Goal: Task Accomplishment & Management: Complete application form

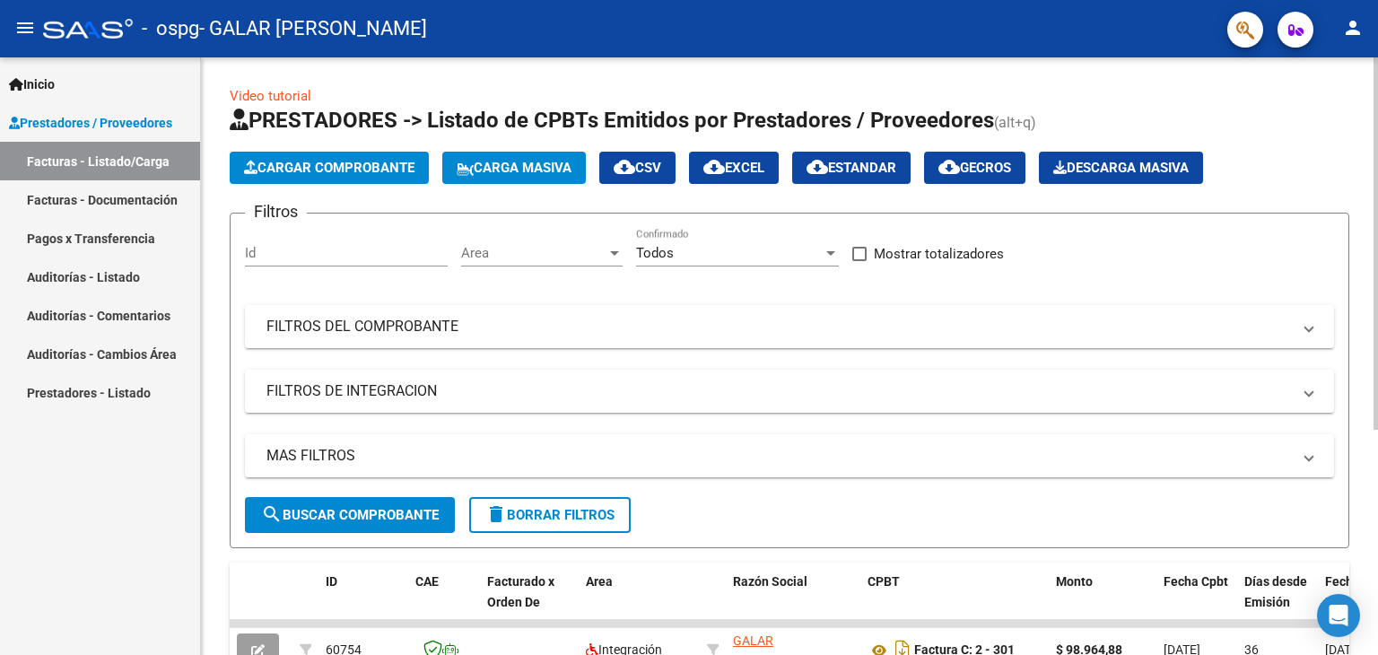
click at [380, 169] on span "Cargar Comprobante" at bounding box center [329, 168] width 171 height 16
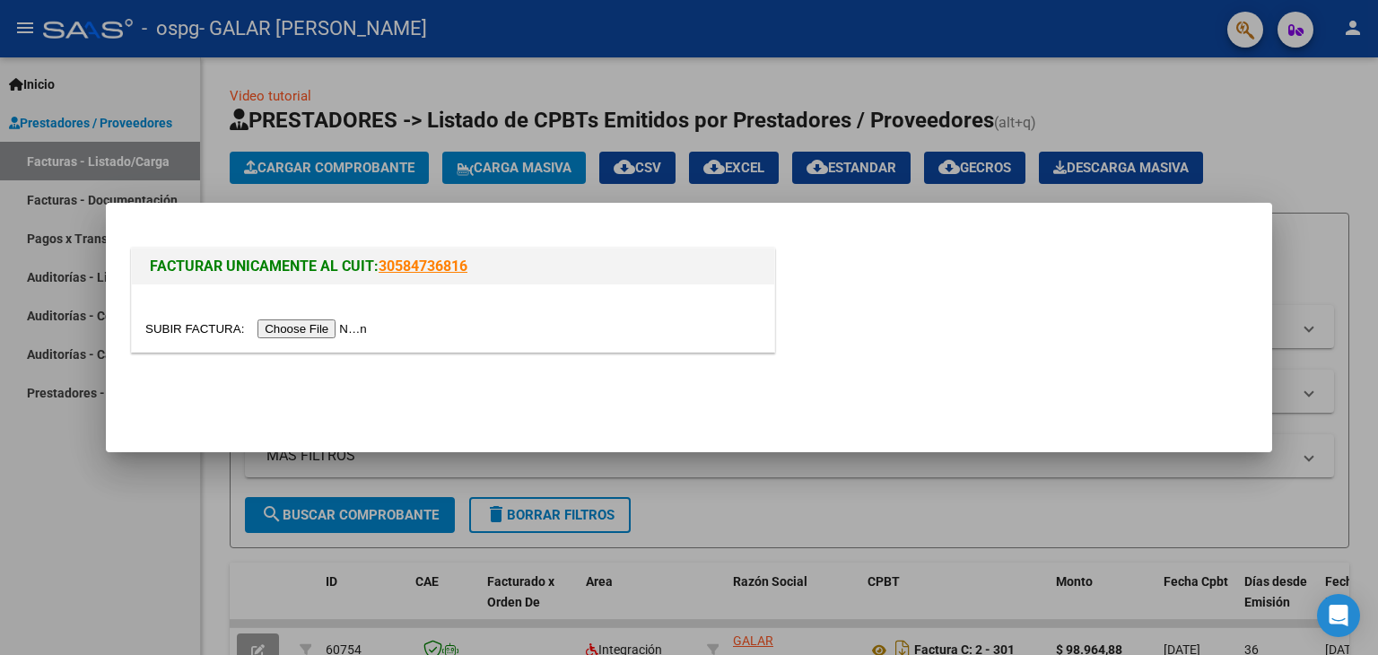
click at [302, 322] on input "file" at bounding box center [258, 328] width 227 height 19
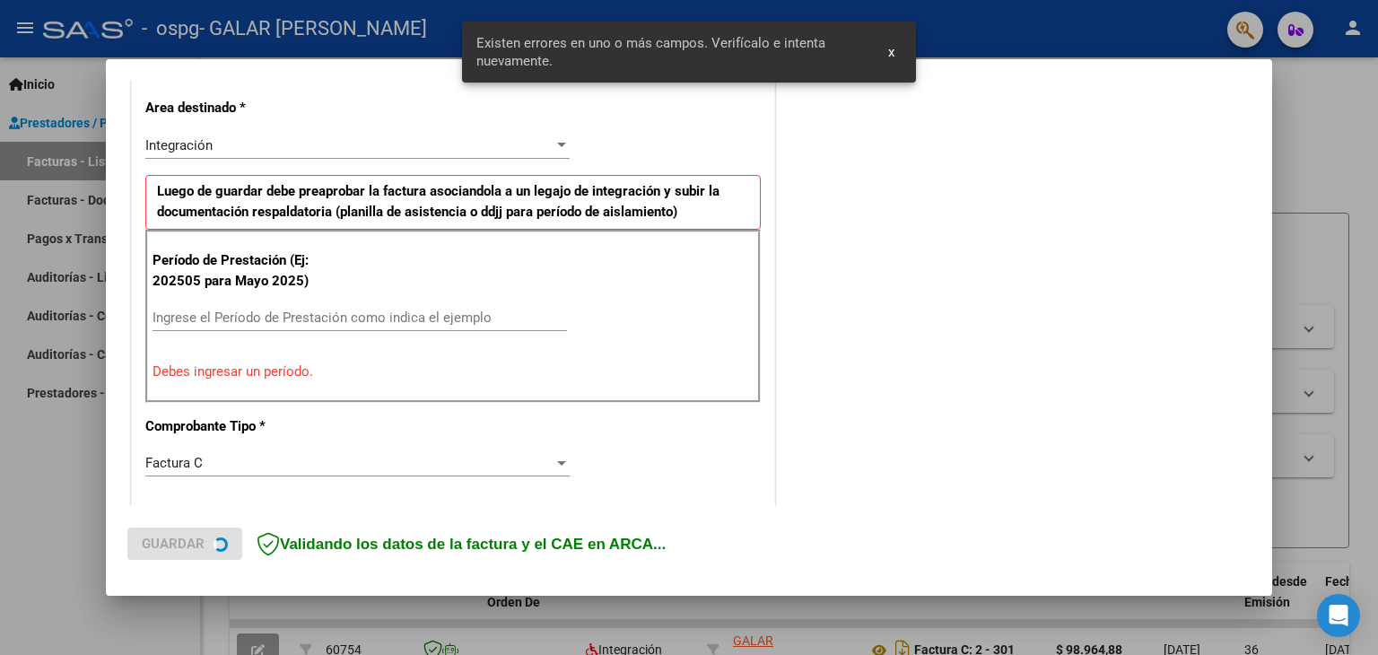
scroll to position [377, 0]
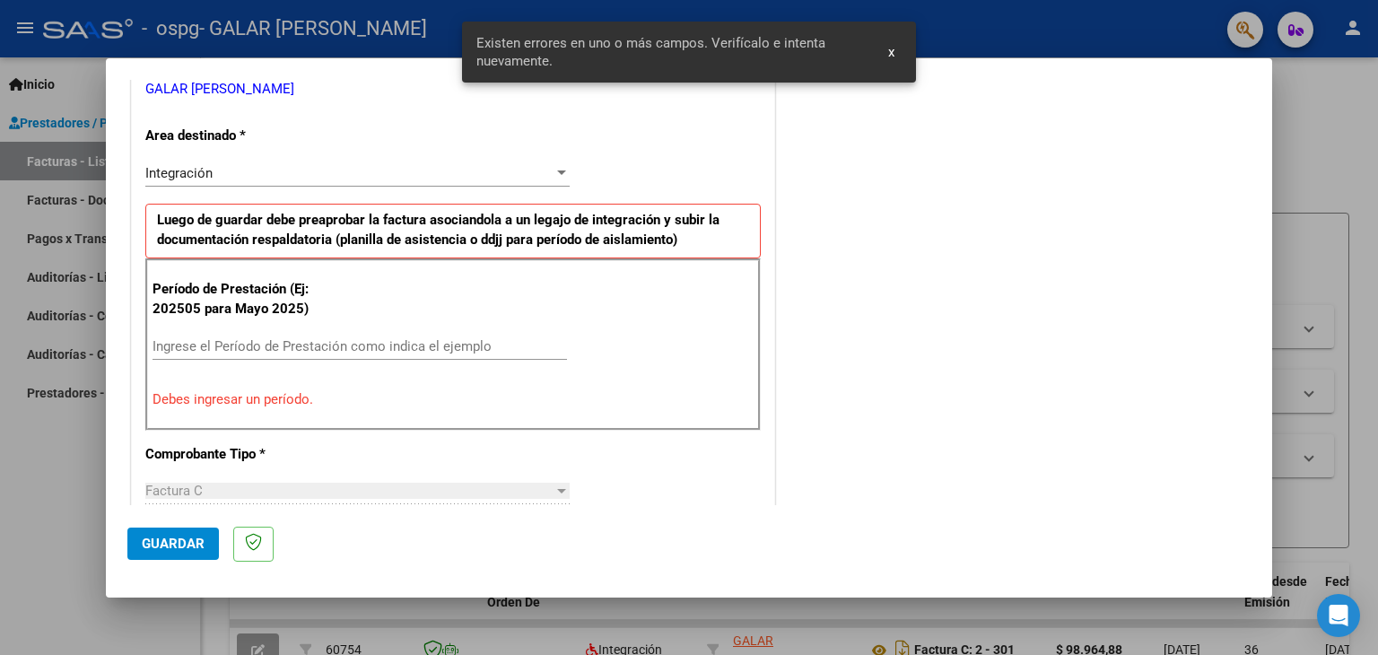
click at [328, 348] on input "Ingrese el Período de Prestación como indica el ejemplo" at bounding box center [360, 346] width 415 height 16
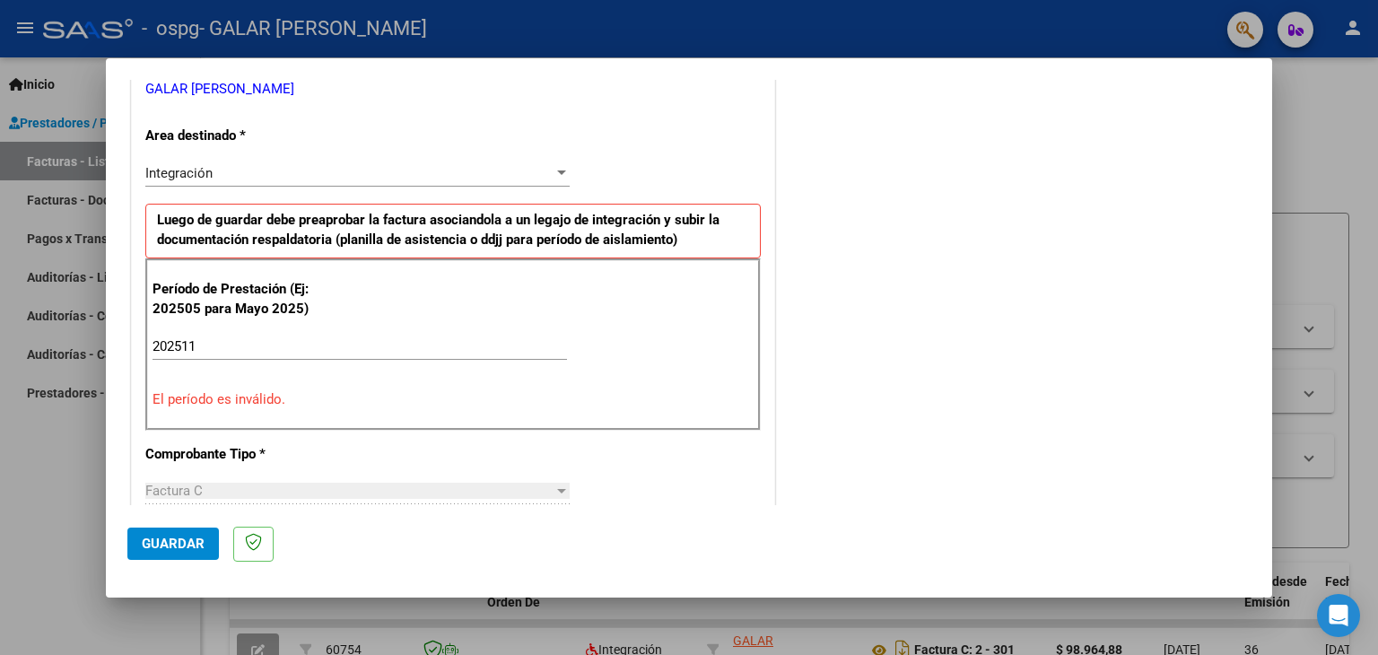
click at [385, 387] on div "Período de Prestación (Ej: 202505 para [DATE]) 202511 Ingrese el Período de Pre…" at bounding box center [453, 344] width 616 height 172
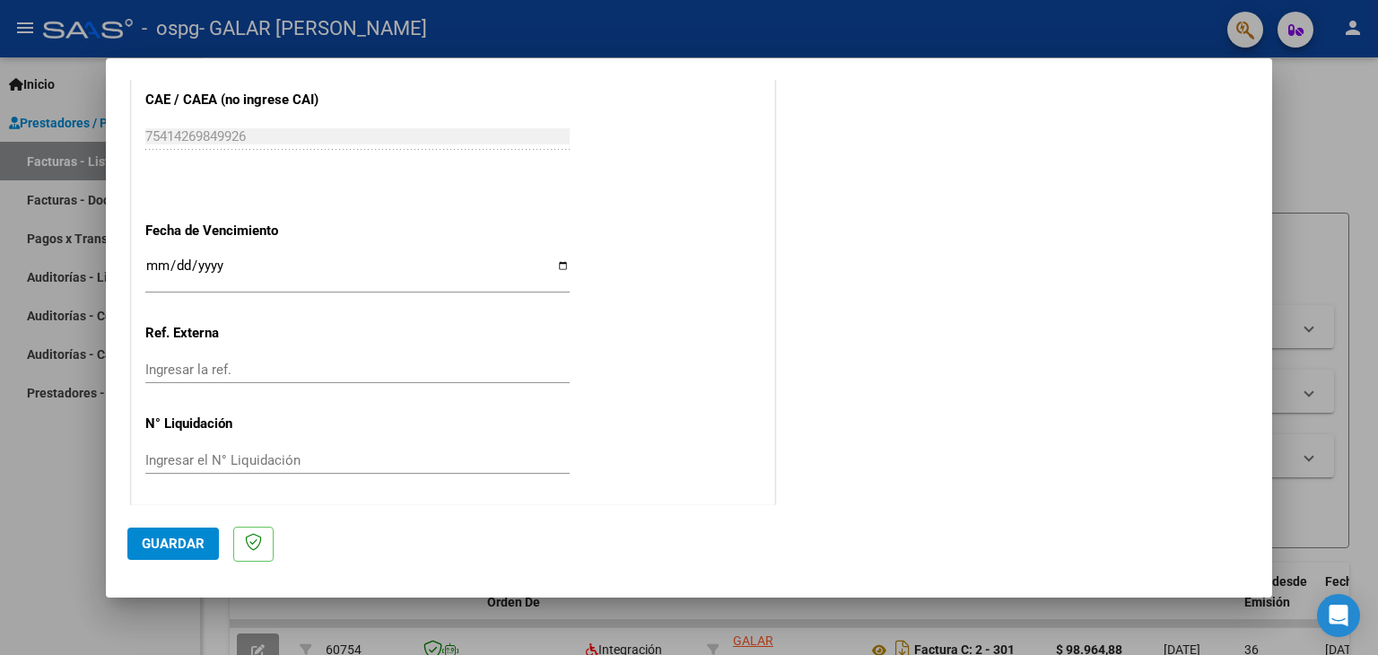
scroll to position [1198, 0]
click at [168, 543] on span "Guardar" at bounding box center [173, 544] width 63 height 16
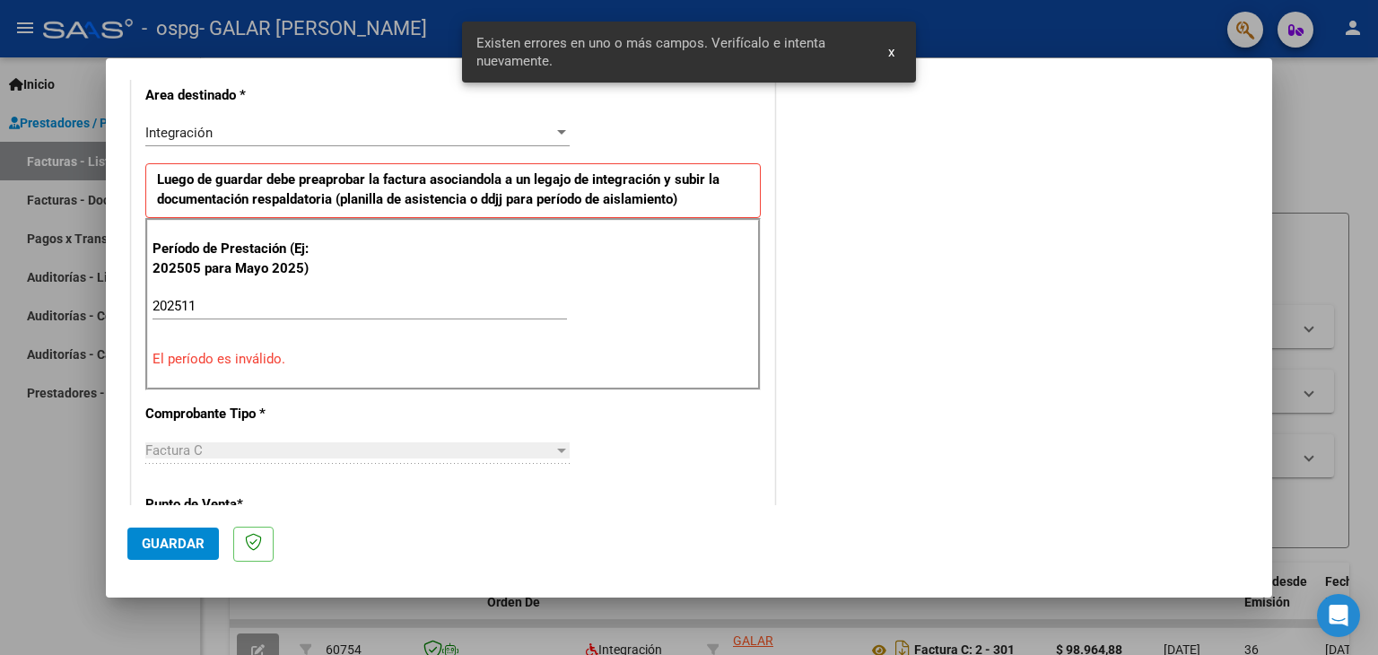
scroll to position [410, 0]
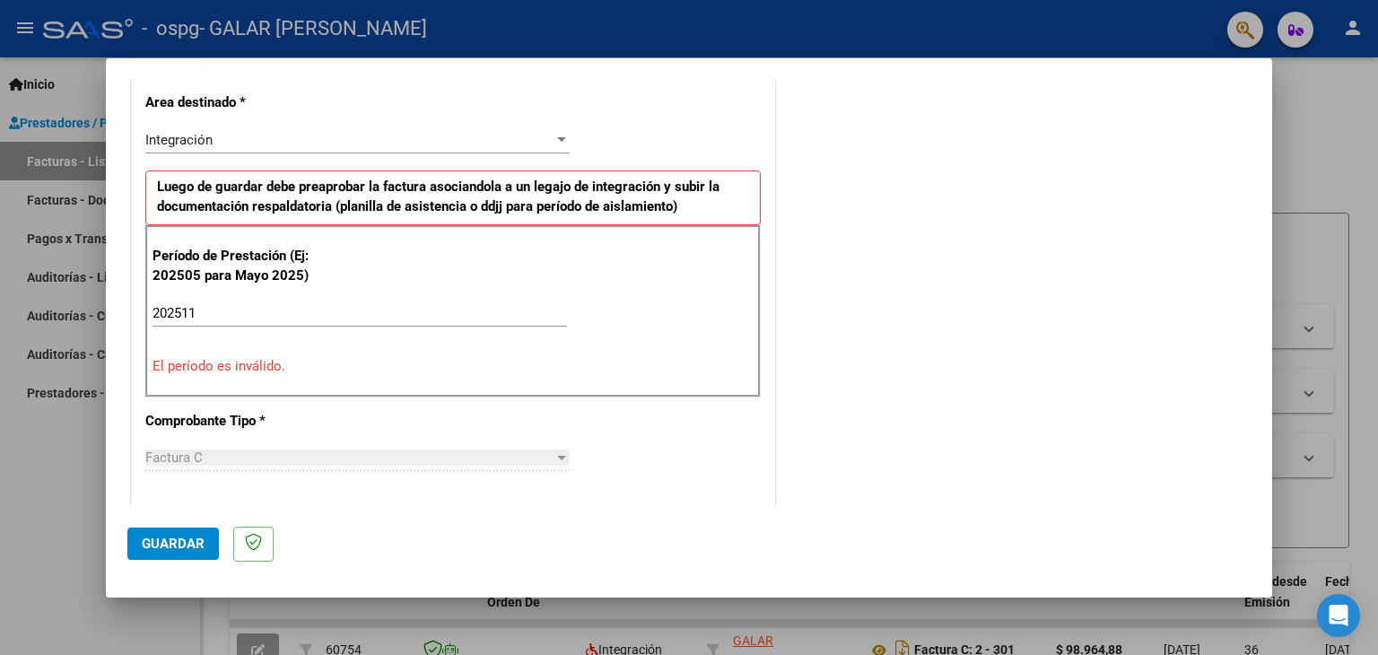
click at [302, 134] on div "Integración" at bounding box center [349, 140] width 408 height 16
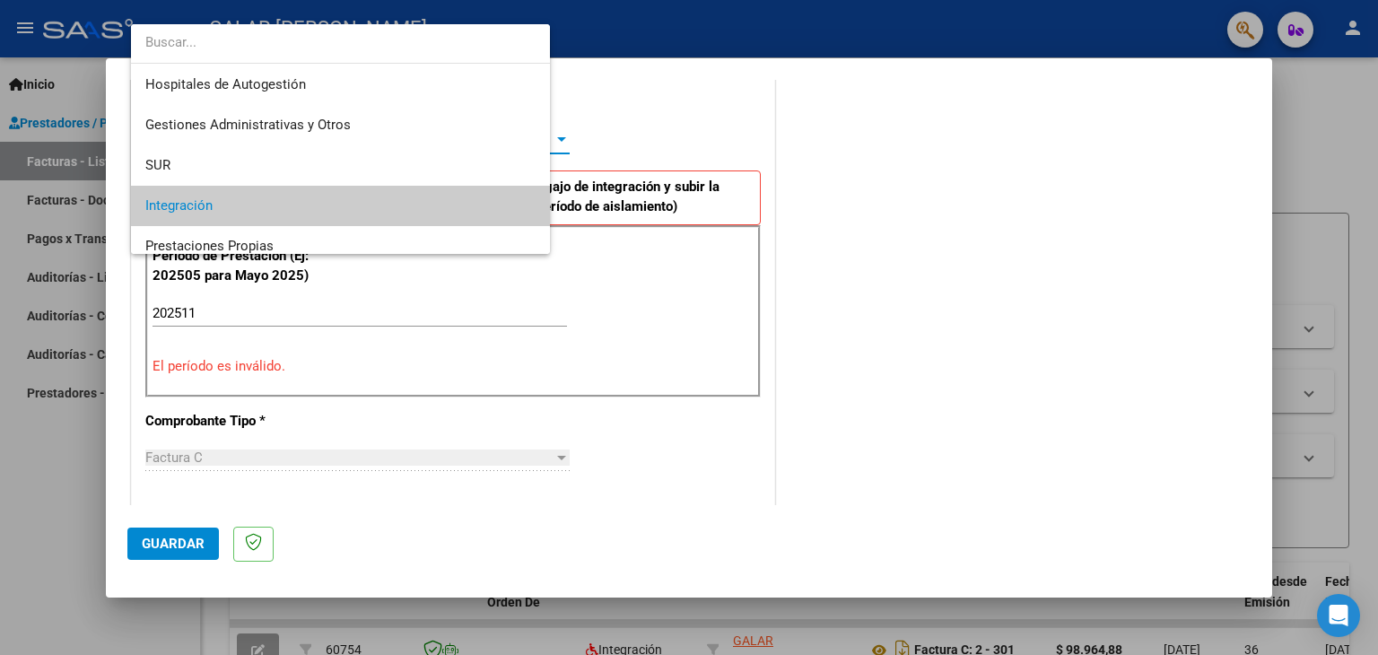
scroll to position [66, 0]
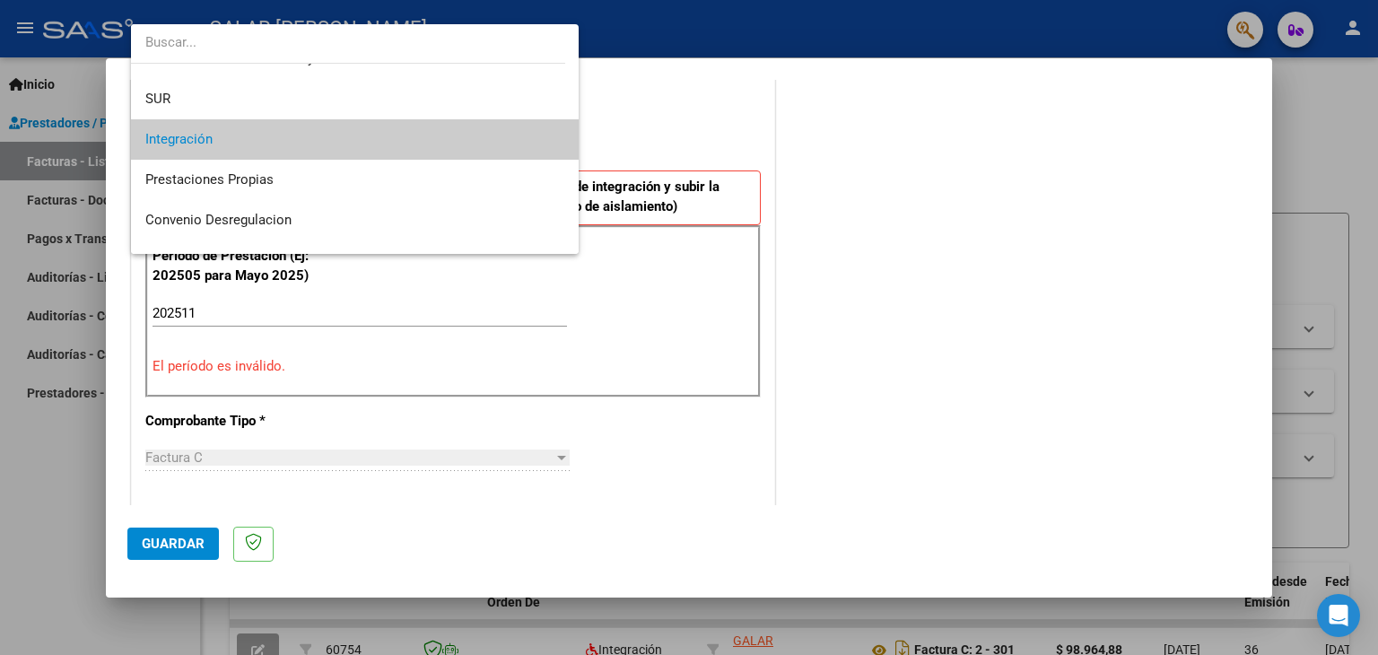
click at [302, 134] on span "Integración" at bounding box center [355, 139] width 420 height 40
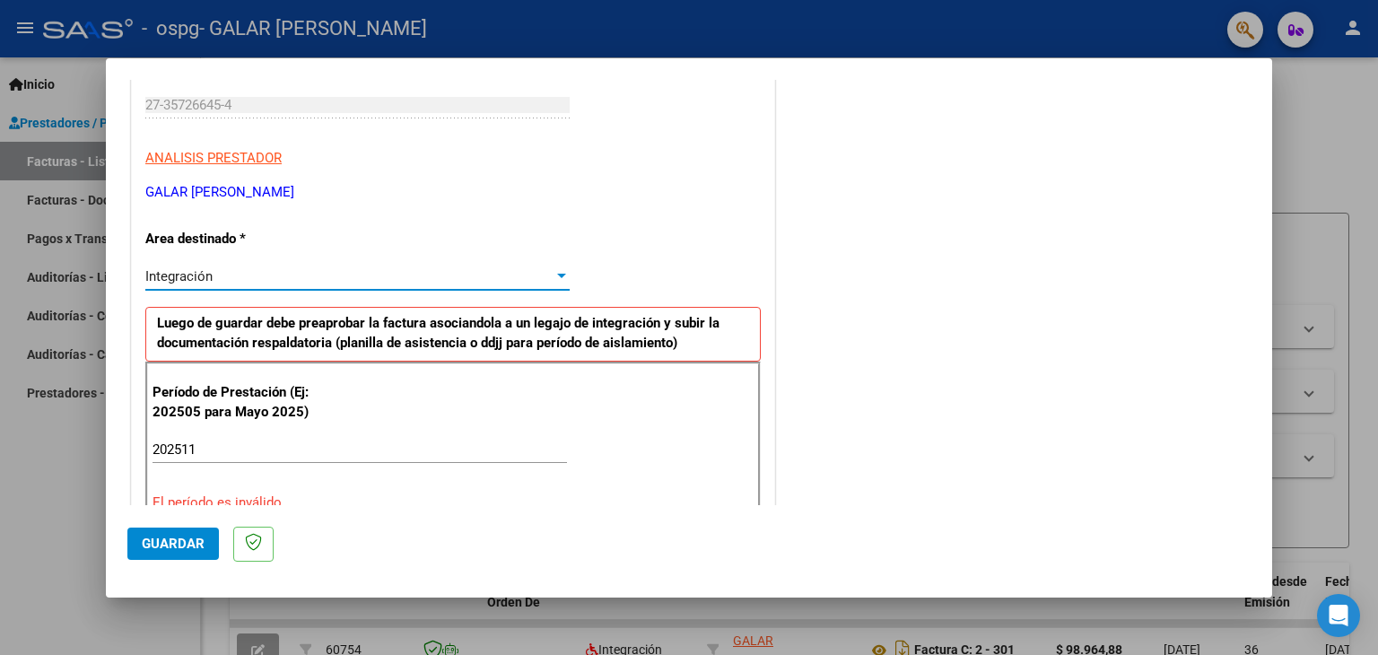
scroll to position [275, 0]
click at [212, 448] on input "202511" at bounding box center [360, 449] width 415 height 16
type input "2"
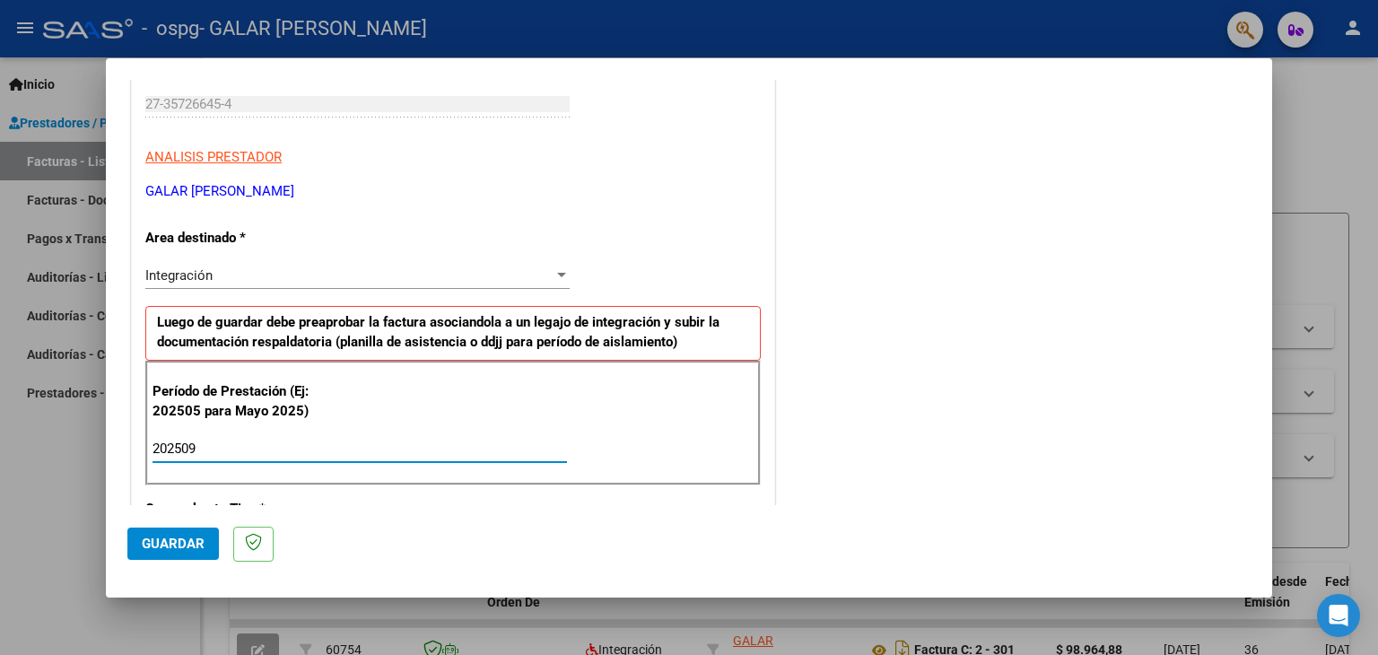
type input "202509"
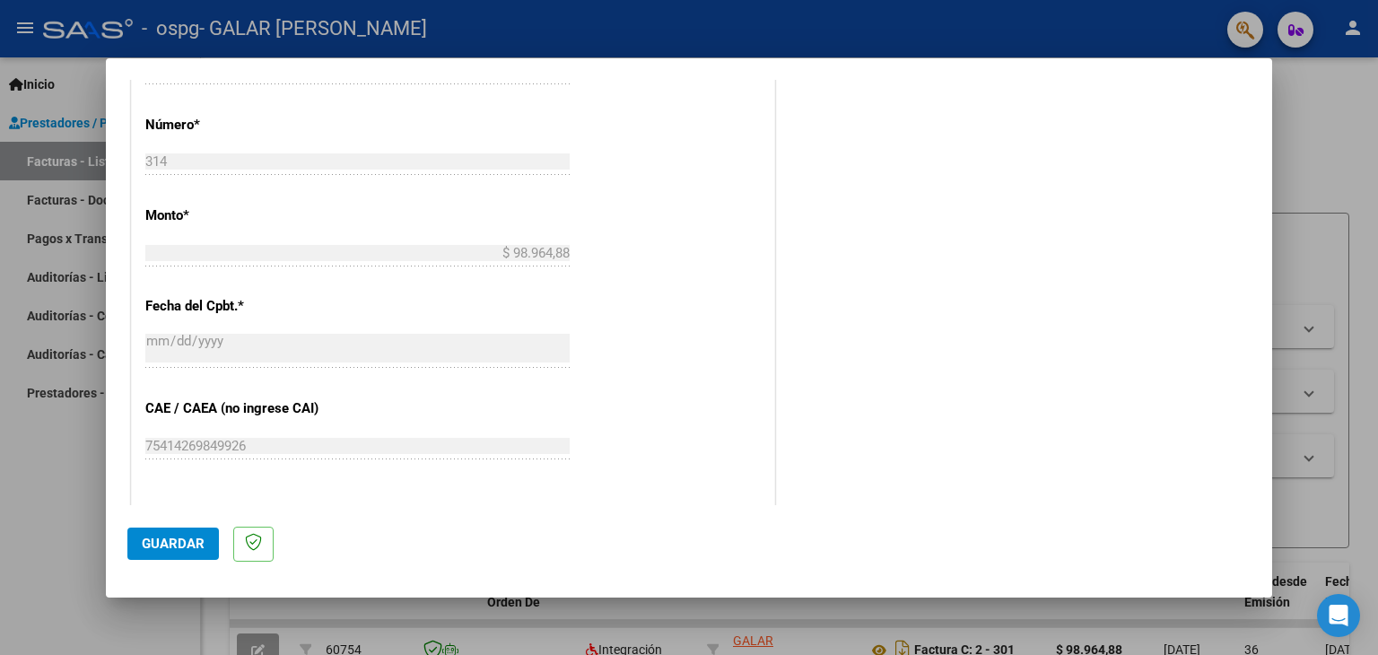
scroll to position [1151, 0]
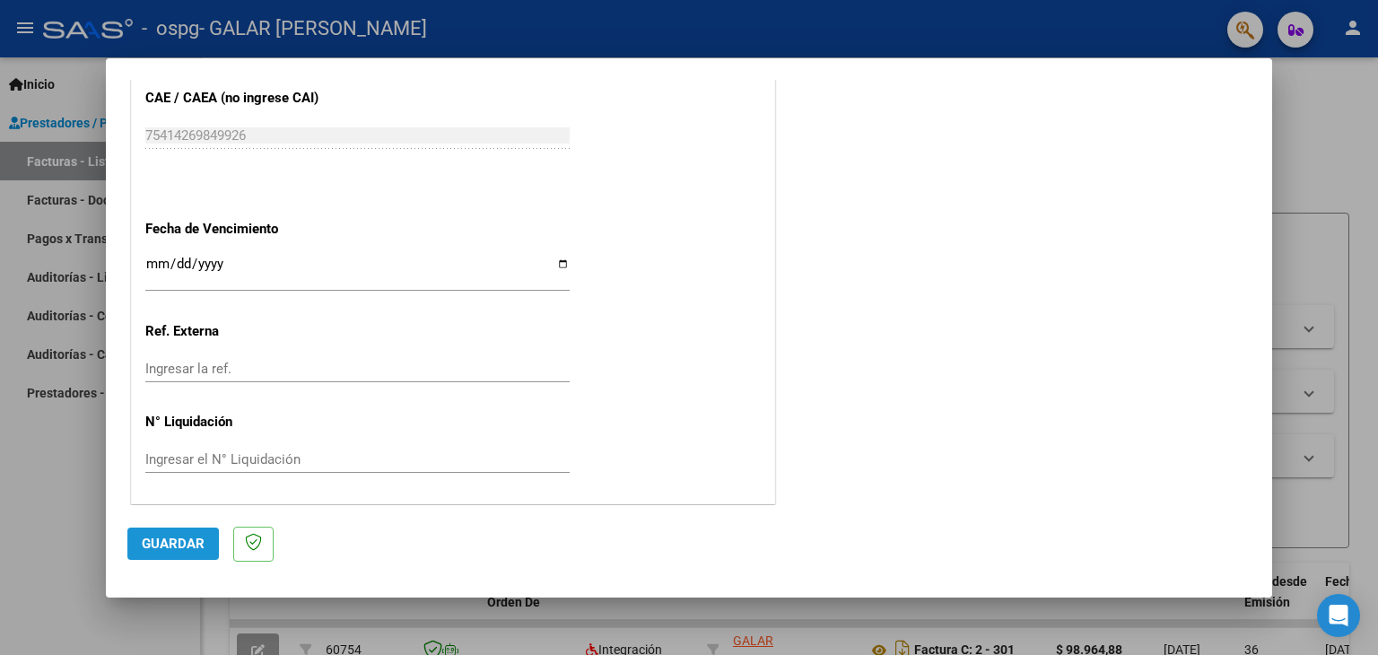
click at [158, 551] on span "Guardar" at bounding box center [173, 544] width 63 height 16
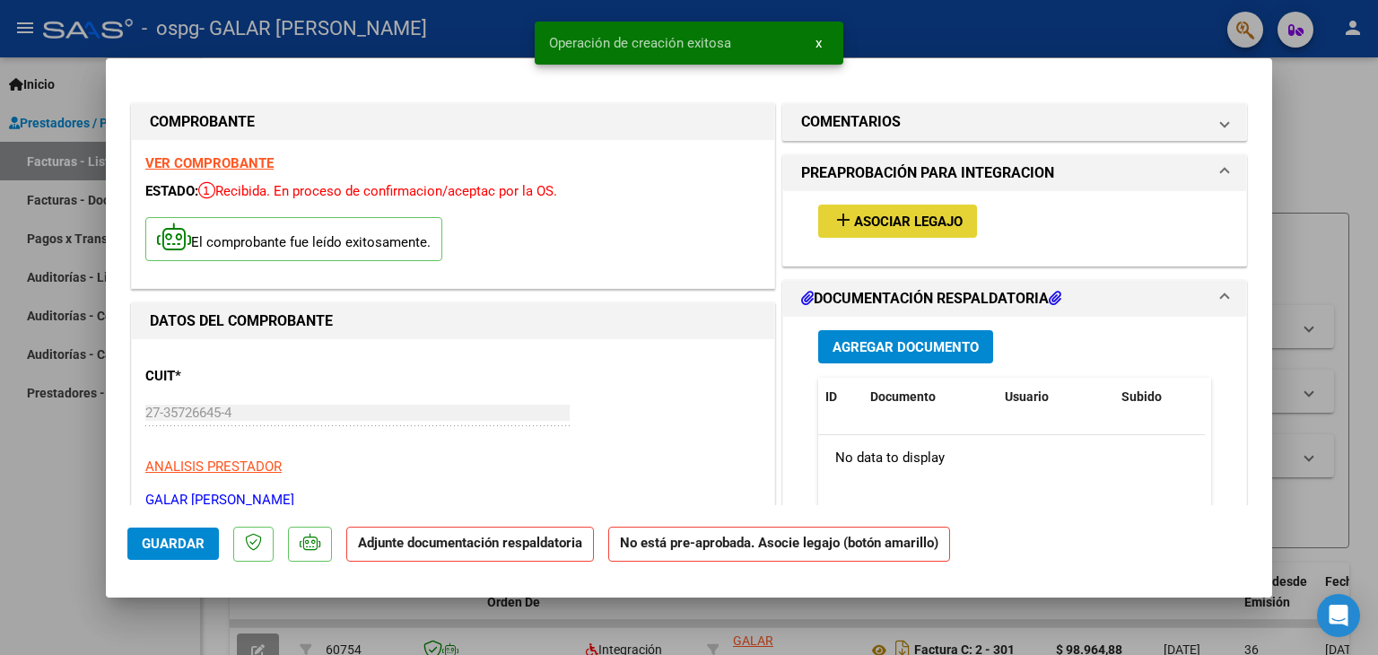
click at [842, 227] on mat-icon "add" at bounding box center [844, 220] width 22 height 22
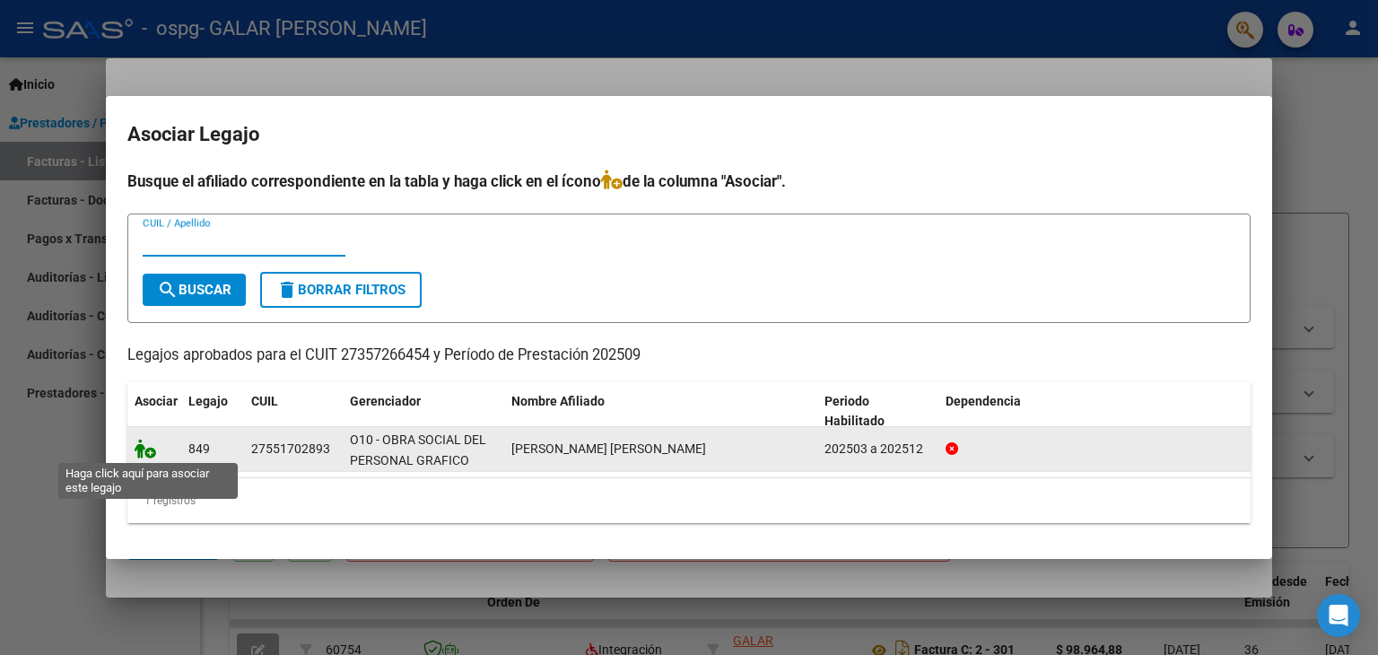
click at [144, 450] on icon at bounding box center [146, 449] width 22 height 20
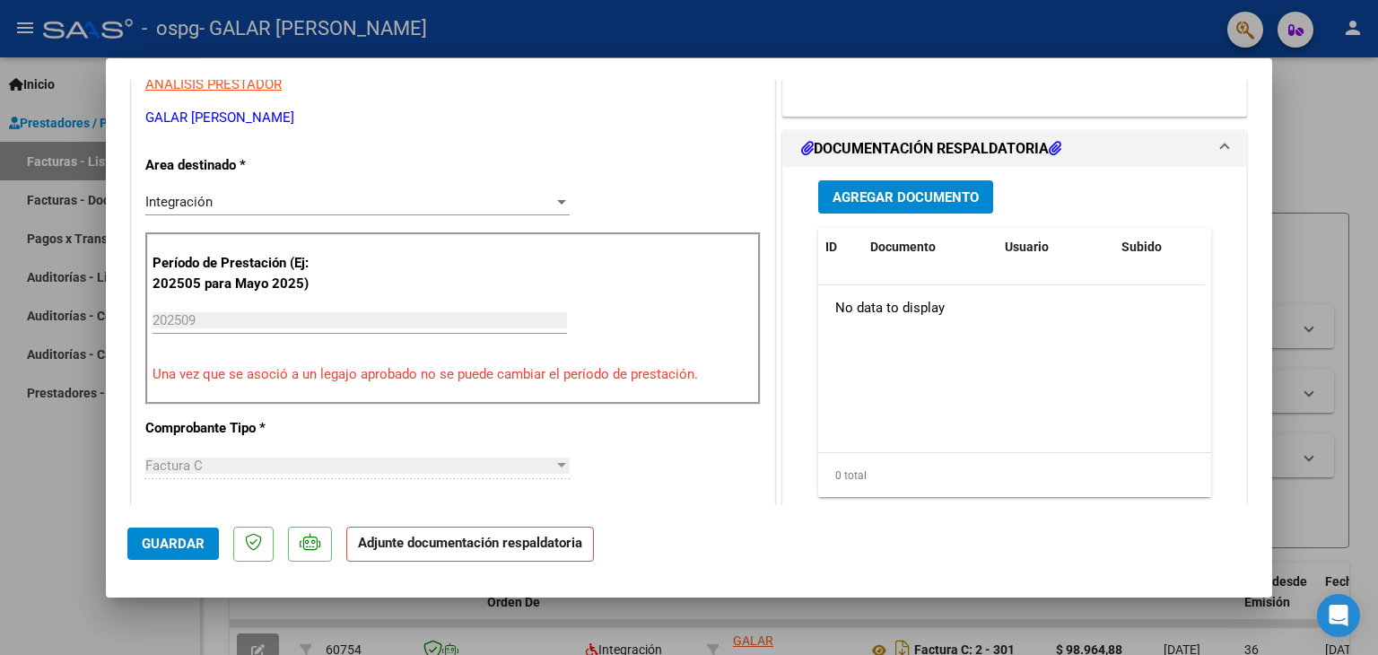
scroll to position [383, 0]
click at [927, 213] on button "Agregar Documento" at bounding box center [905, 195] width 175 height 33
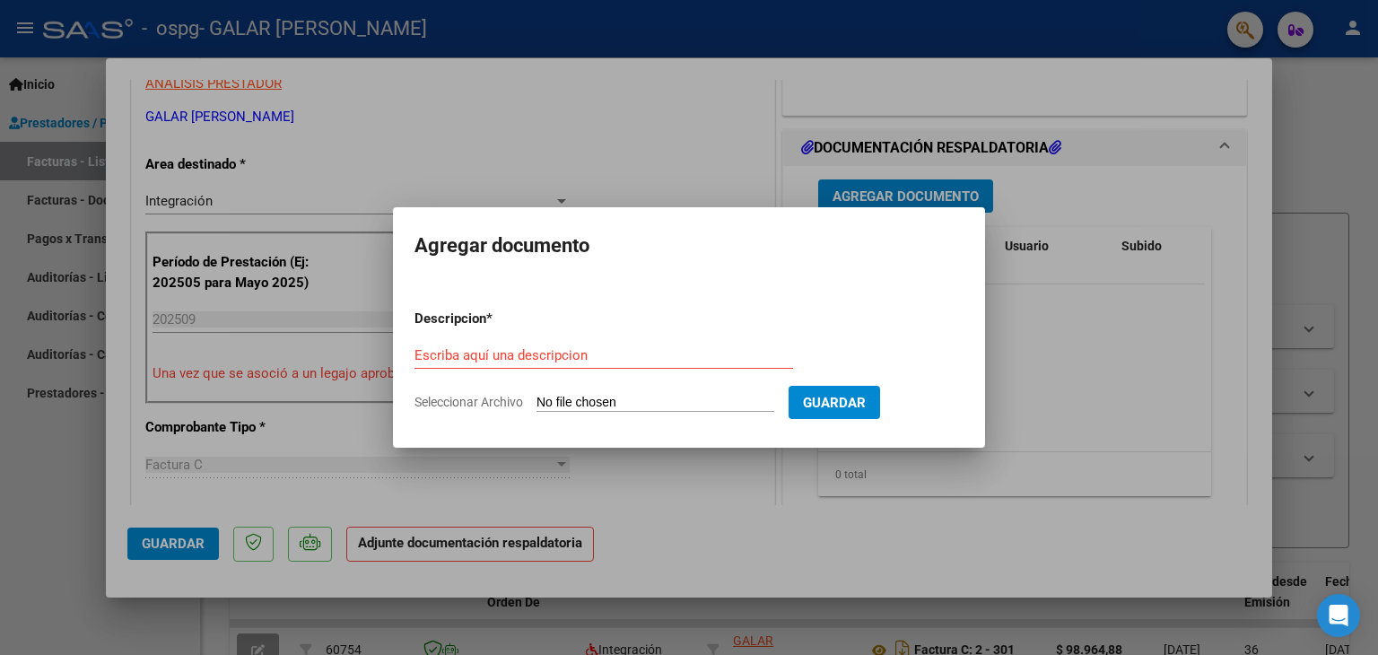
click at [533, 365] on div "Escriba aquí una descripcion" at bounding box center [604, 355] width 379 height 27
click at [558, 361] on input "Escriba aquí una descripcion" at bounding box center [604, 355] width 379 height 16
type input "planilla de asistencia"
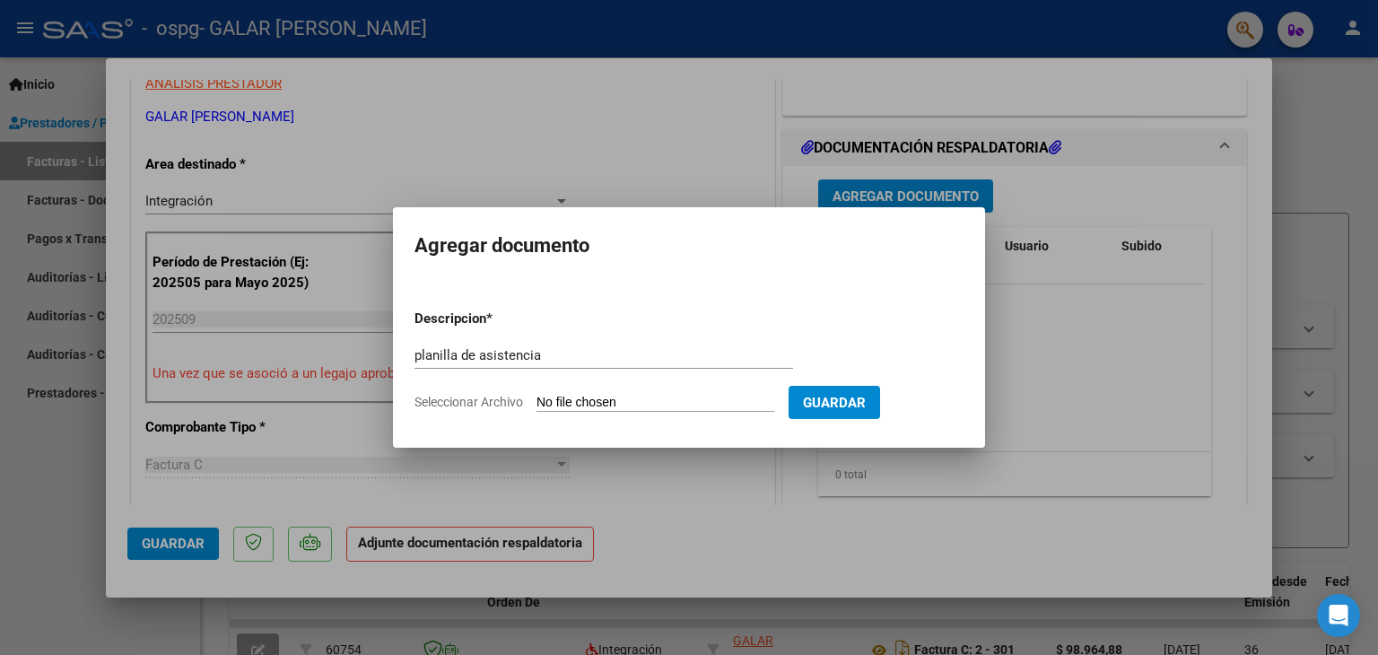
click at [682, 402] on input "Seleccionar Archivo" at bounding box center [656, 403] width 238 height 17
type input "C:\fakepath\Iri septiembre .pdf"
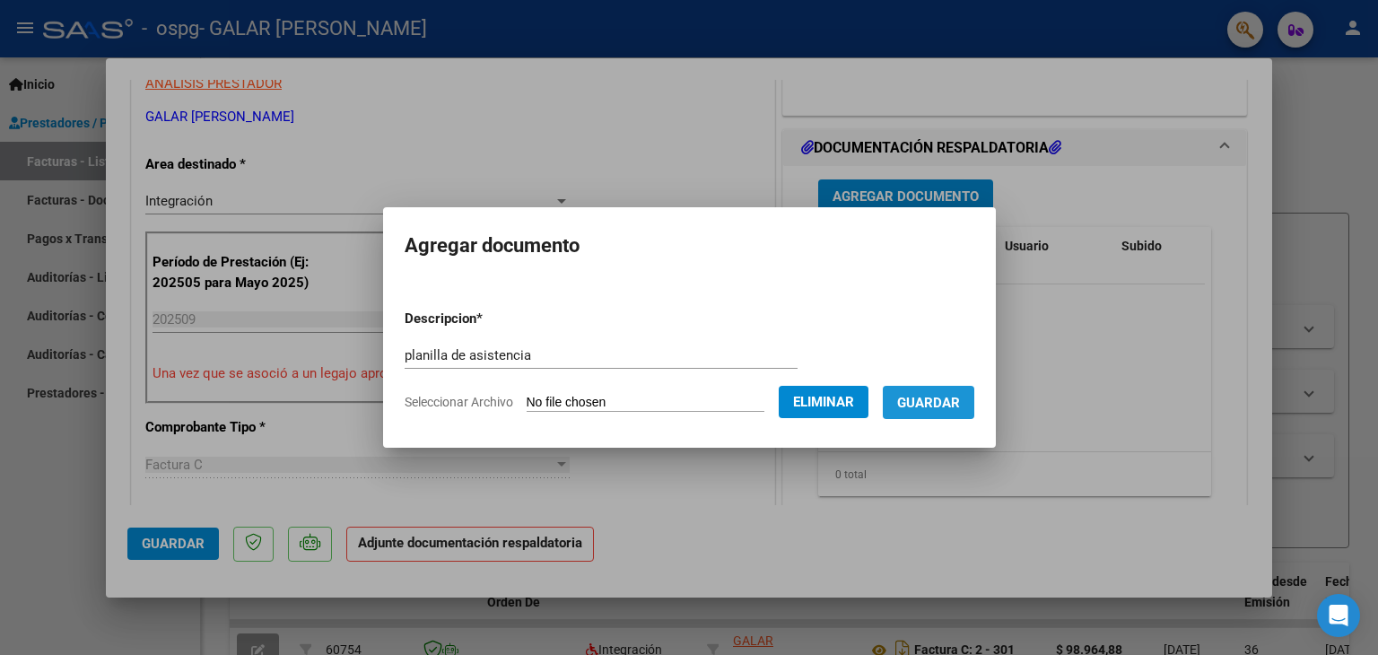
click at [944, 414] on button "Guardar" at bounding box center [929, 402] width 92 height 33
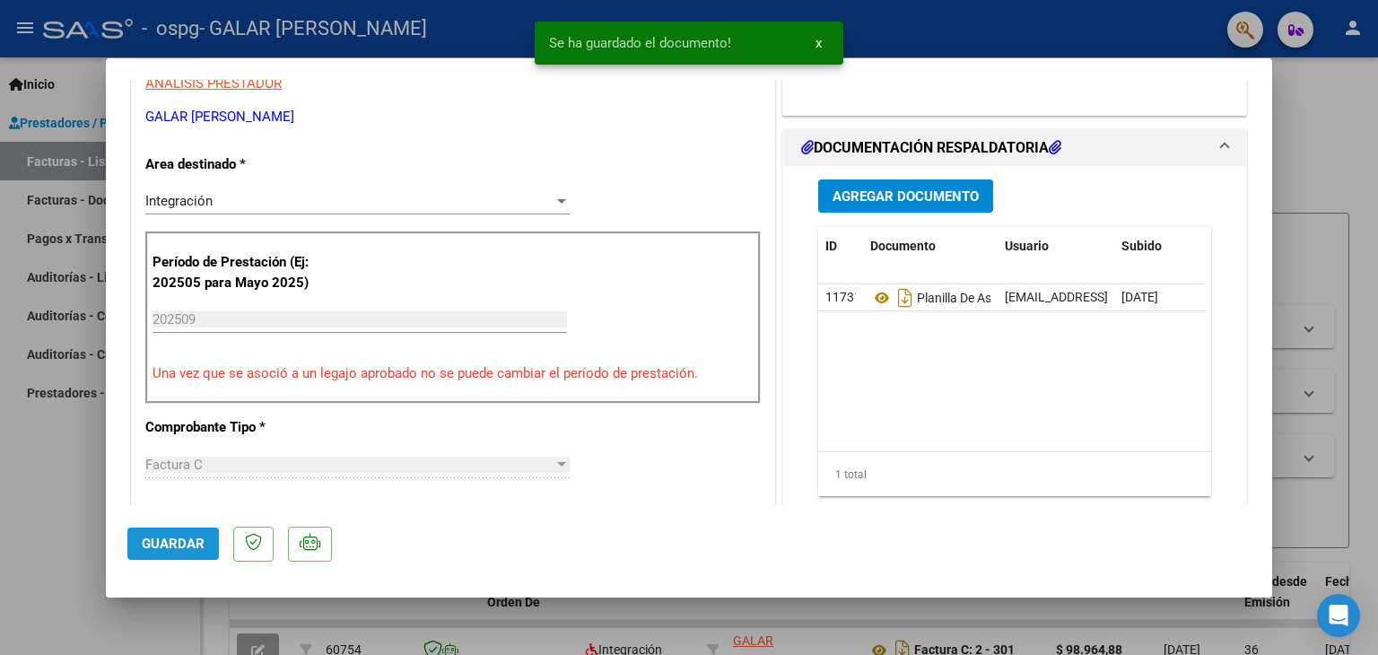
click at [165, 546] on span "Guardar" at bounding box center [173, 544] width 63 height 16
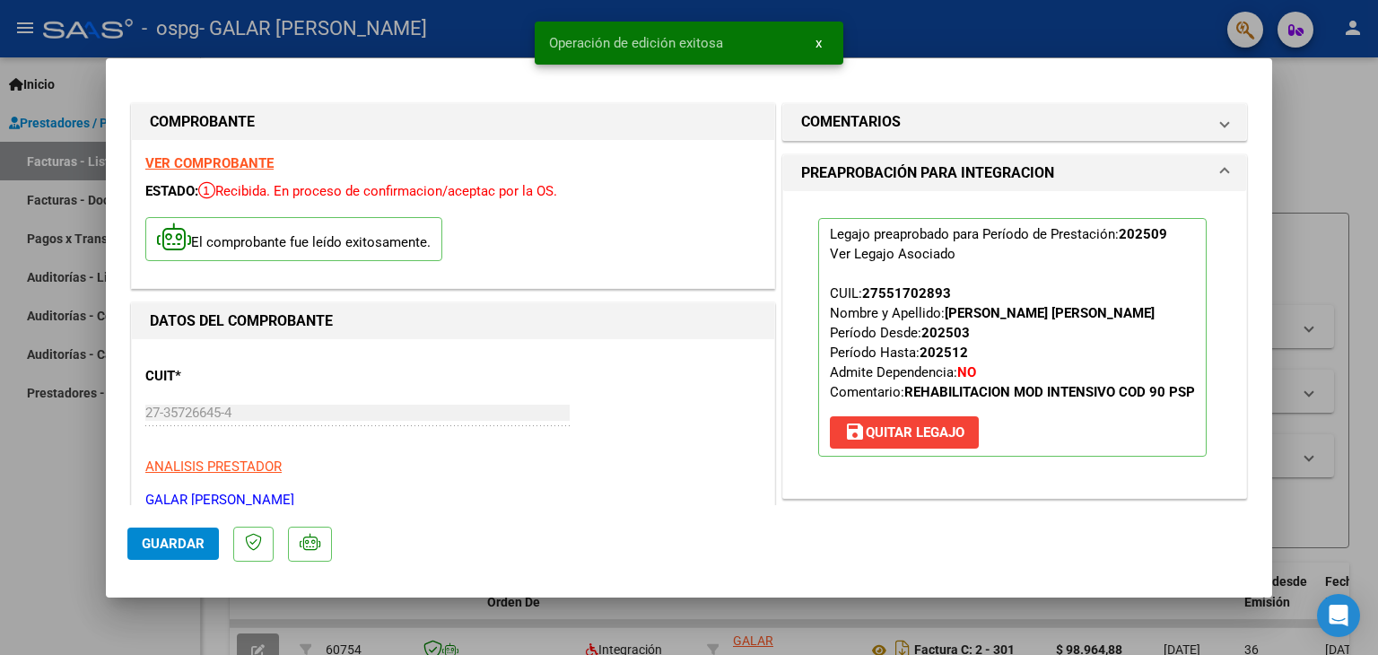
drag, startPoint x: 1214, startPoint y: 141, endPoint x: 450, endPoint y: -78, distance: 794.5
click at [450, 0] on html "menu - ospg - GALAR [PERSON_NAME] person Inicio Instructivos Contacto OS Presta…" at bounding box center [689, 327] width 1378 height 655
